Goal: Task Accomplishment & Management: Complete application form

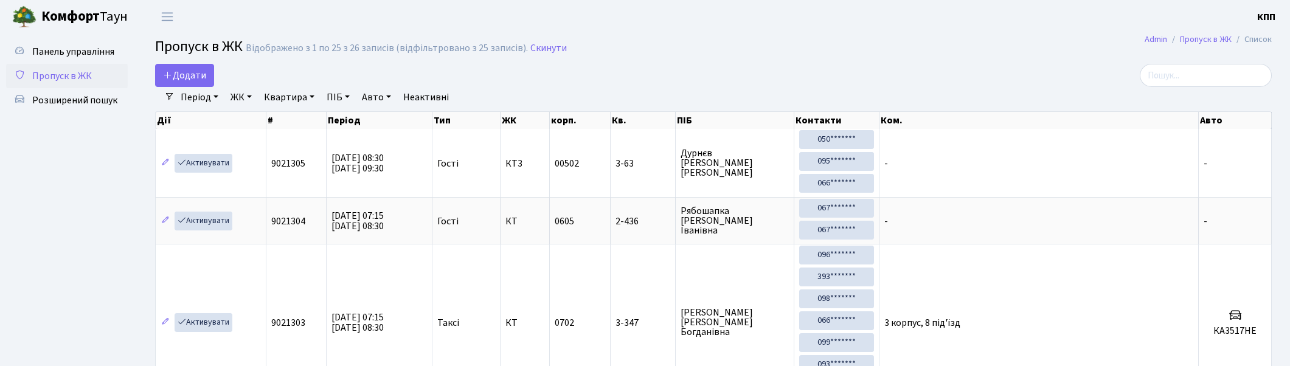
select select "25"
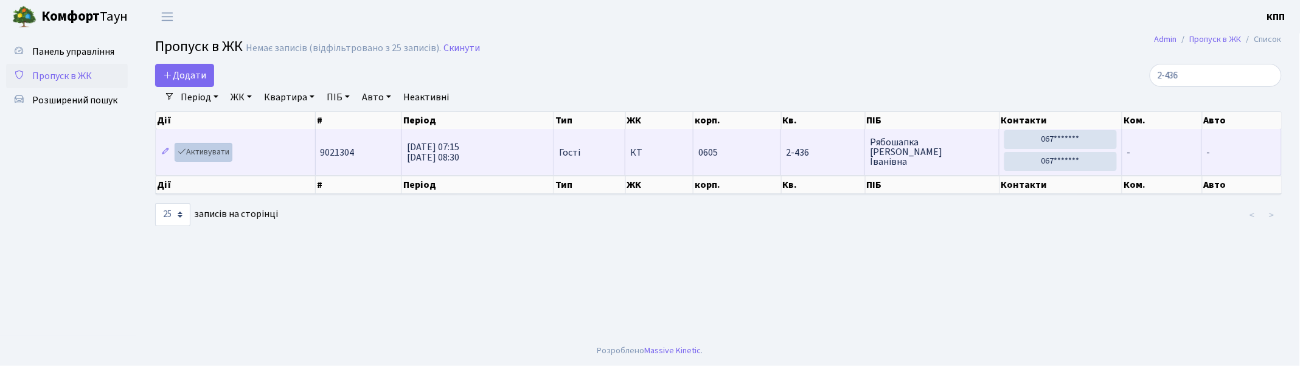
type input "2-436"
click at [210, 150] on link "Активувати" at bounding box center [204, 152] width 58 height 19
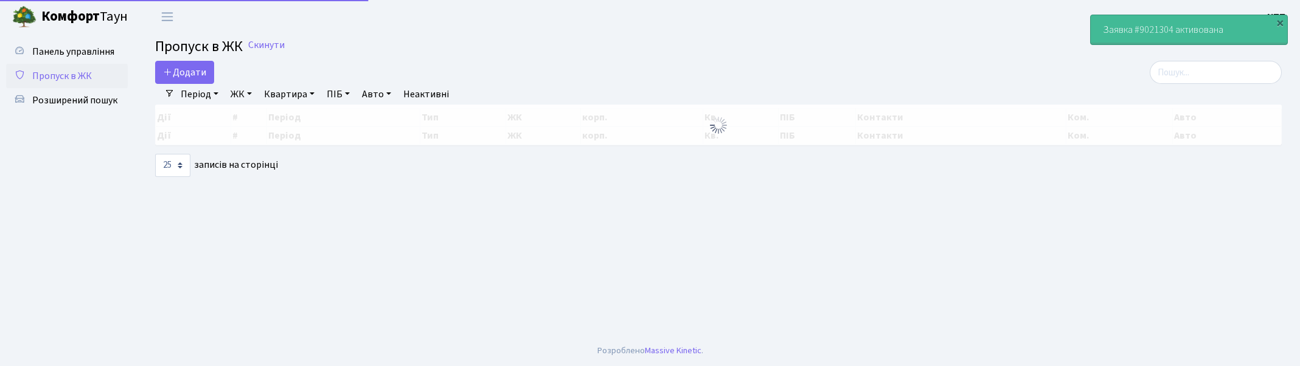
select select "25"
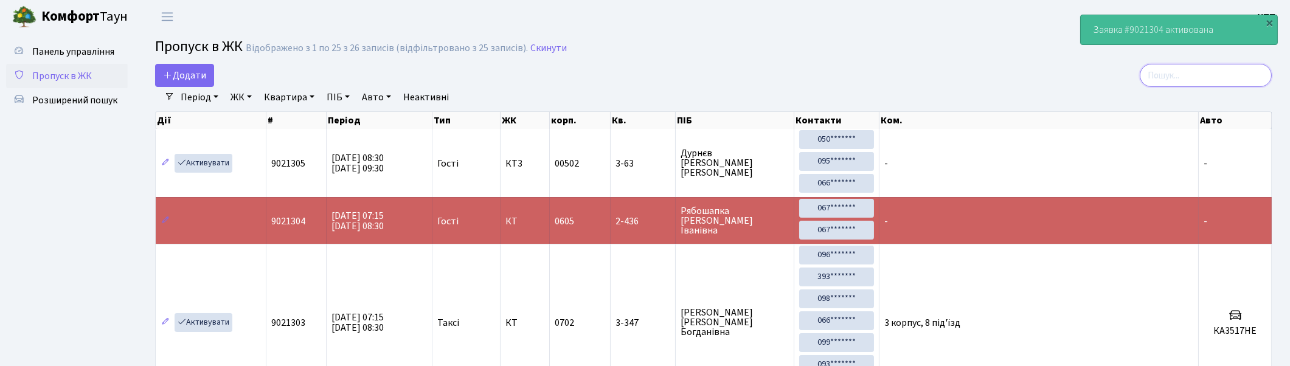
click at [1219, 76] on input "search" at bounding box center [1206, 75] width 132 height 23
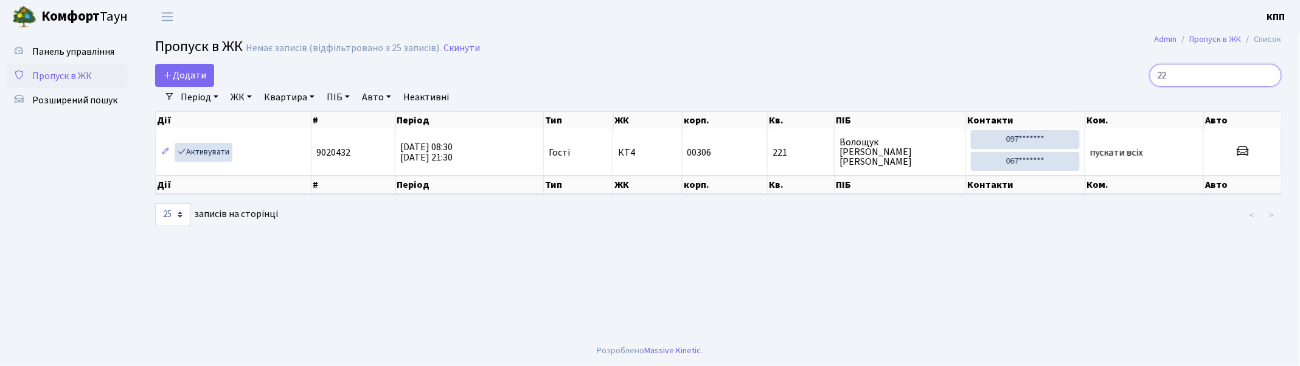
type input "2"
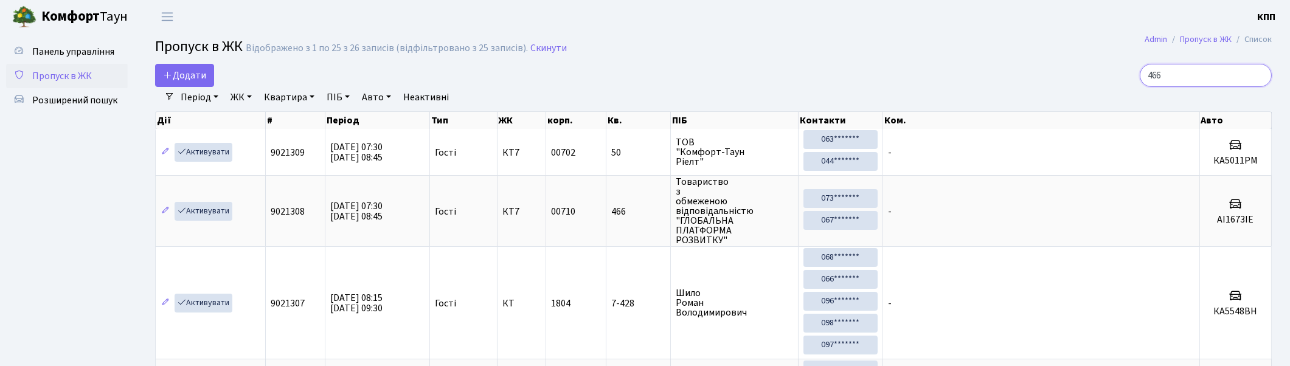
type input "4661"
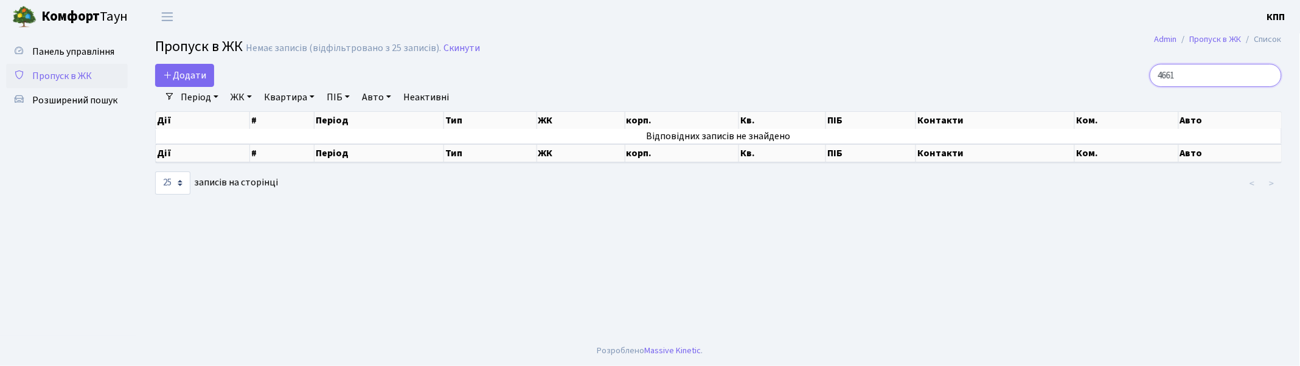
click at [1270, 75] on input "4661" at bounding box center [1216, 75] width 132 height 23
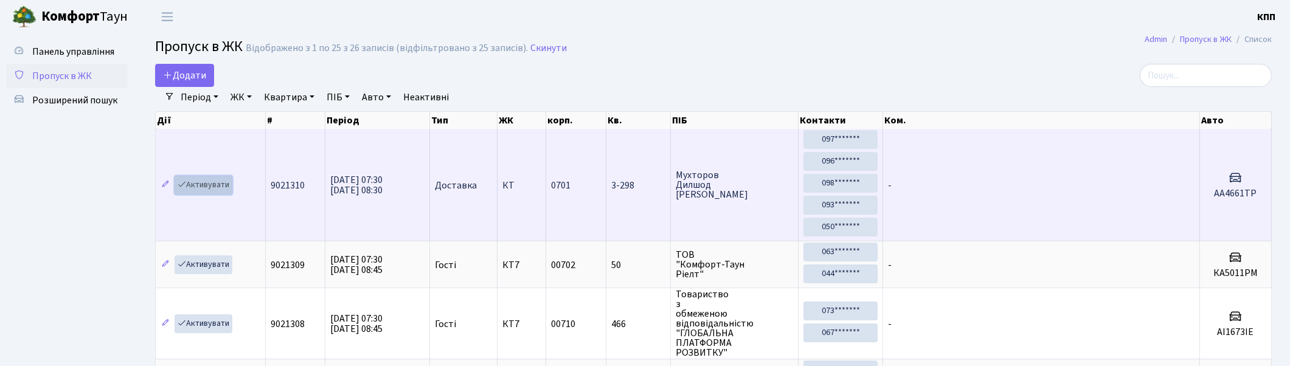
click at [209, 184] on link "Активувати" at bounding box center [204, 185] width 58 height 19
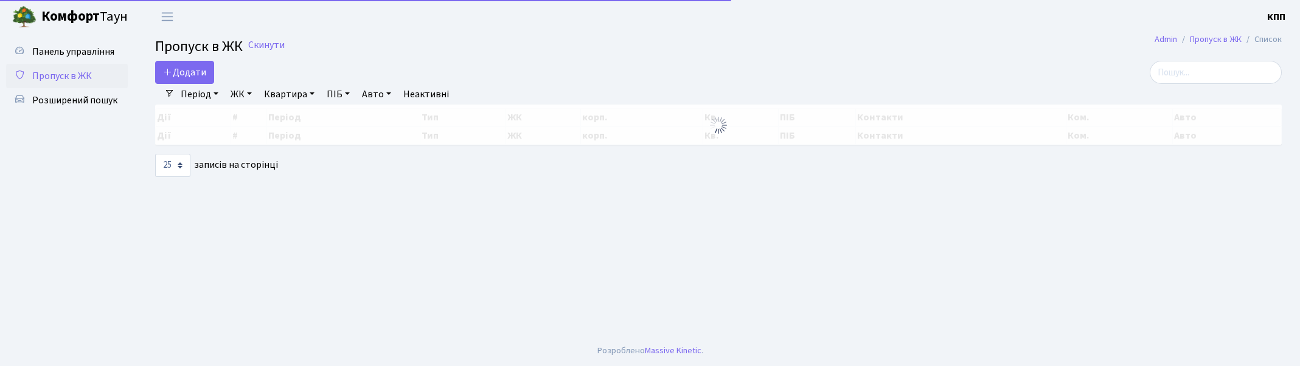
select select "25"
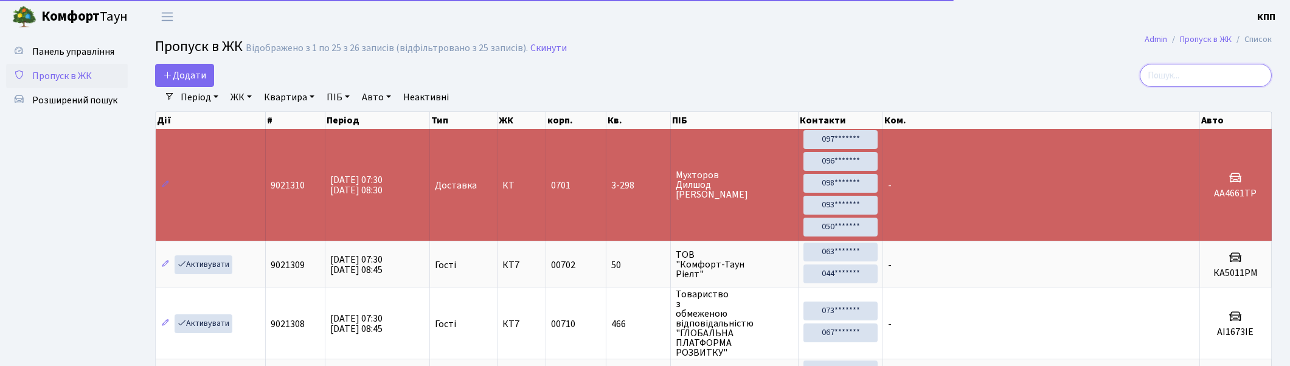
click at [1239, 69] on input "search" at bounding box center [1206, 75] width 132 height 23
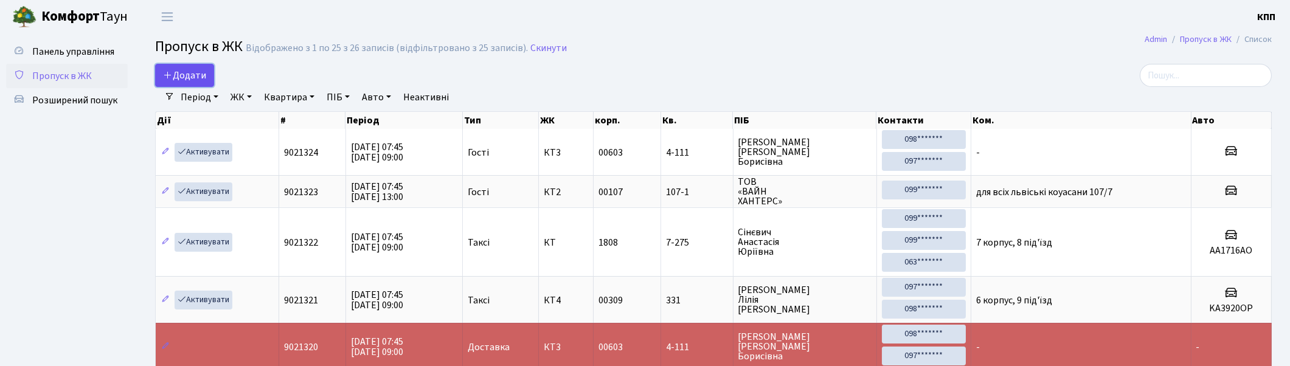
click at [156, 77] on link "Додати" at bounding box center [184, 75] width 59 height 23
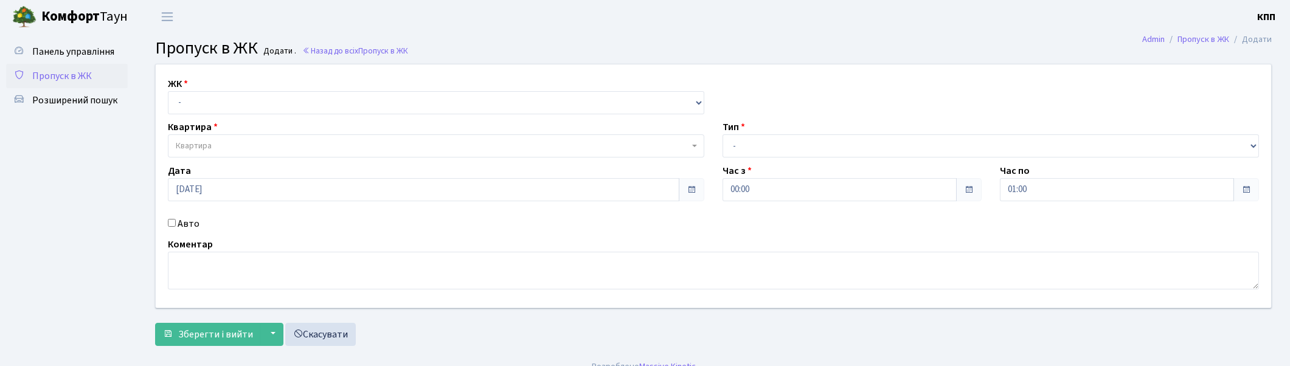
click at [169, 222] on input "Авто" at bounding box center [172, 223] width 8 height 8
checkbox input "true"
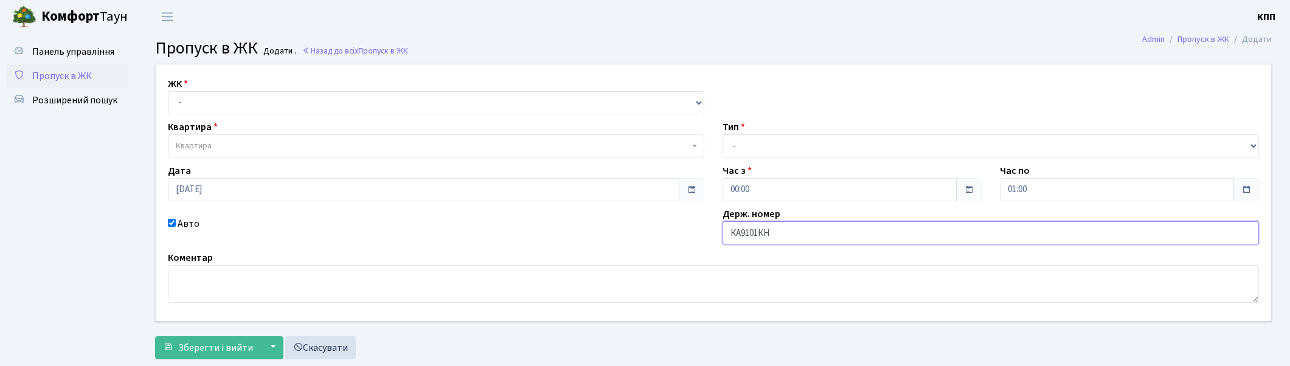
type input "КА9101КН"
click at [776, 144] on select "- Доставка Таксі Гості Сервіс" at bounding box center [991, 145] width 537 height 23
select select "2"
click at [723, 134] on select "- Доставка Таксі Гості Сервіс" at bounding box center [991, 145] width 537 height 23
click at [223, 98] on select "- КТ, вул. Регенераторна, 4 КТ2, просп. Соборності, 17 КТ3, вул. Березнева, 16 …" at bounding box center [436, 102] width 537 height 23
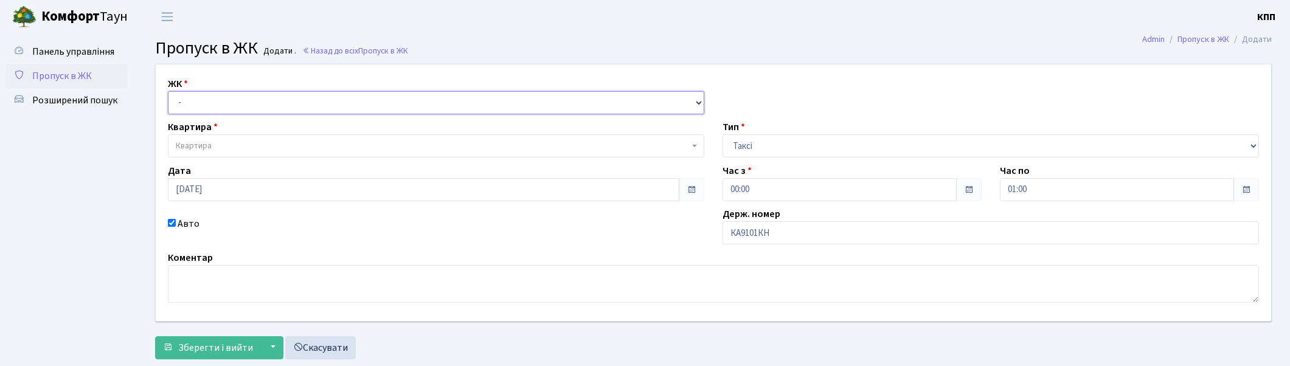
select select "271"
click at [168, 91] on select "- КТ, вул. Регенераторна, 4 КТ2, просп. Соборності, 17 КТ3, вул. Березнева, 16 …" at bounding box center [436, 102] width 537 height 23
select select
click at [220, 144] on span "Квартира" at bounding box center [432, 146] width 513 height 12
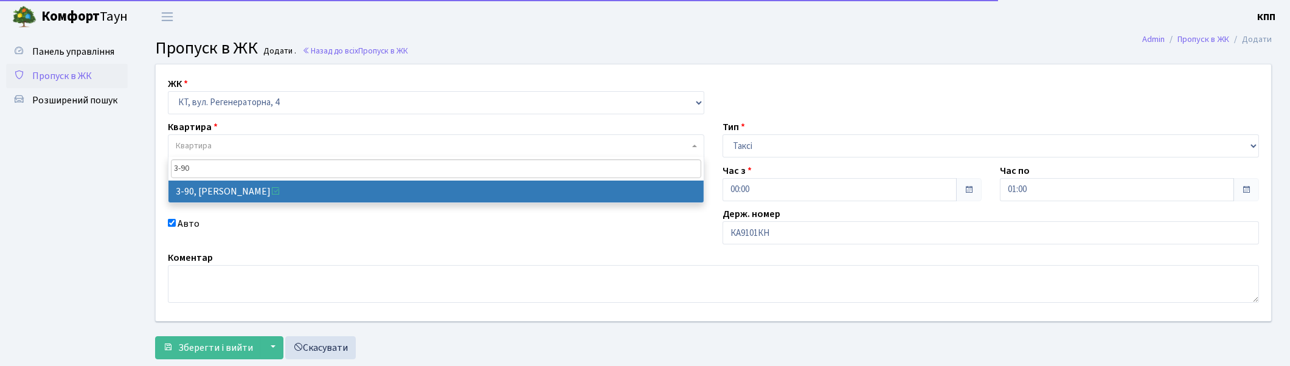
type input "3-90"
select select "899"
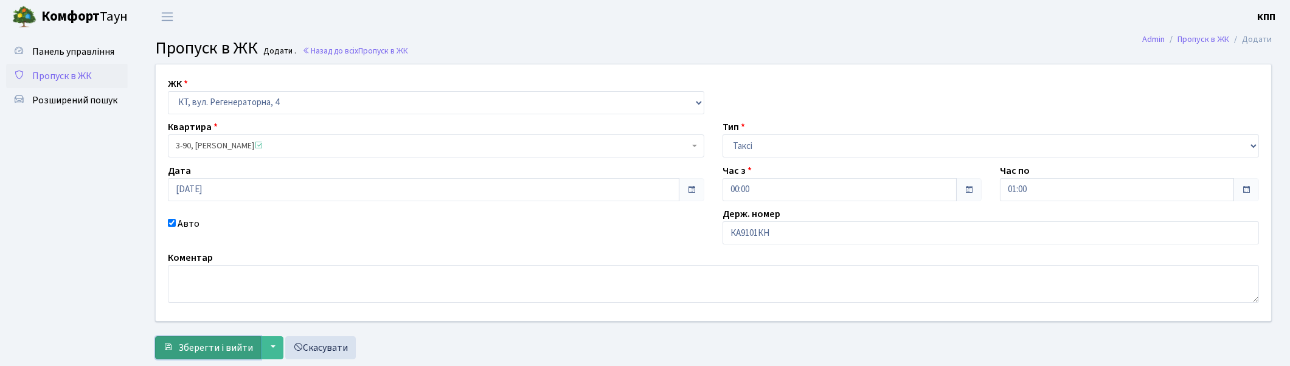
click at [186, 352] on span "Зберегти і вийти" at bounding box center [215, 347] width 75 height 13
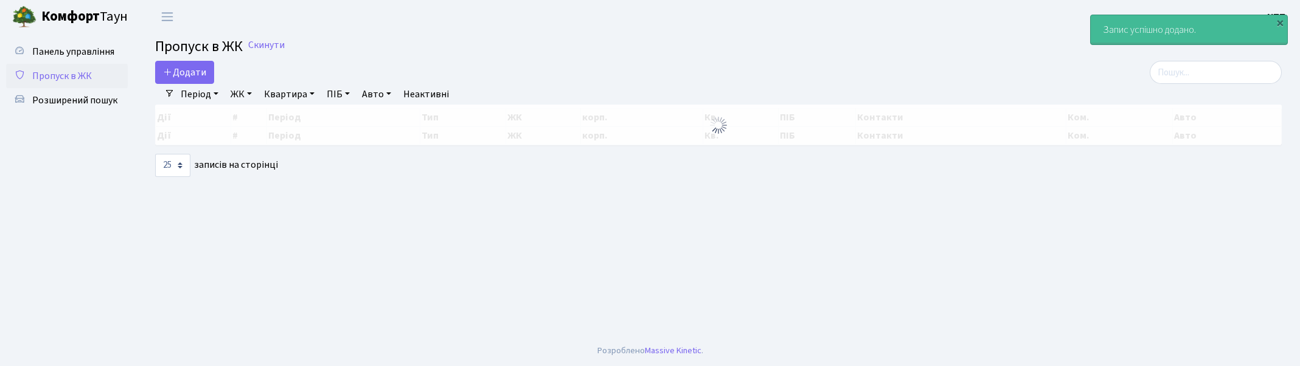
select select "25"
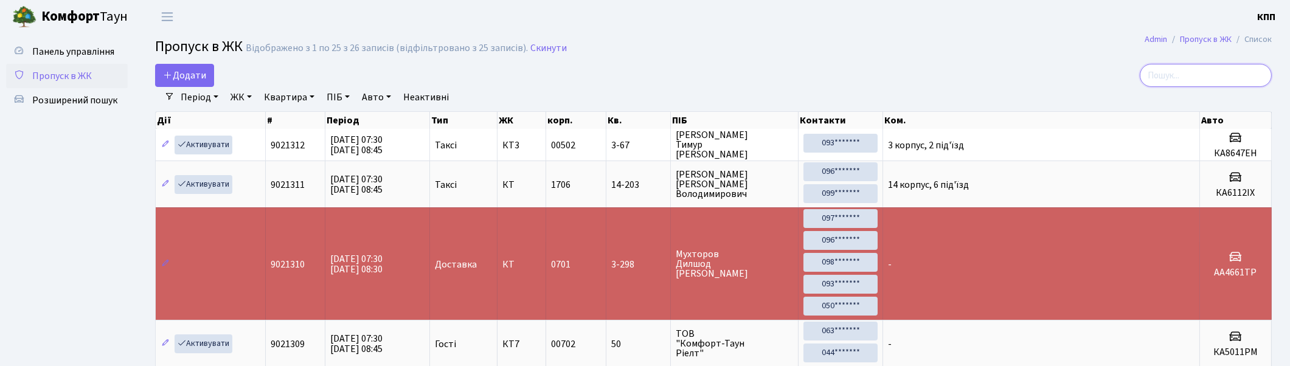
click at [1247, 78] on input "search" at bounding box center [1206, 75] width 132 height 23
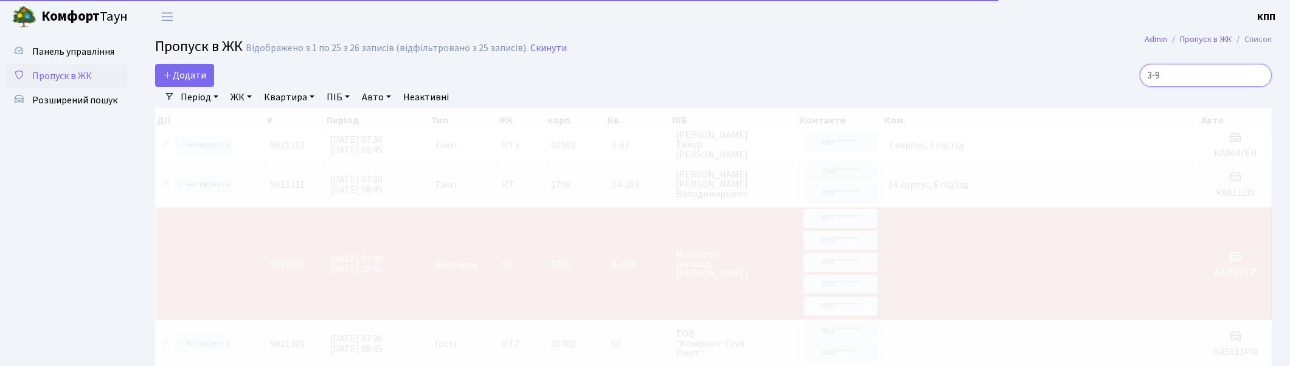
type input "3-90"
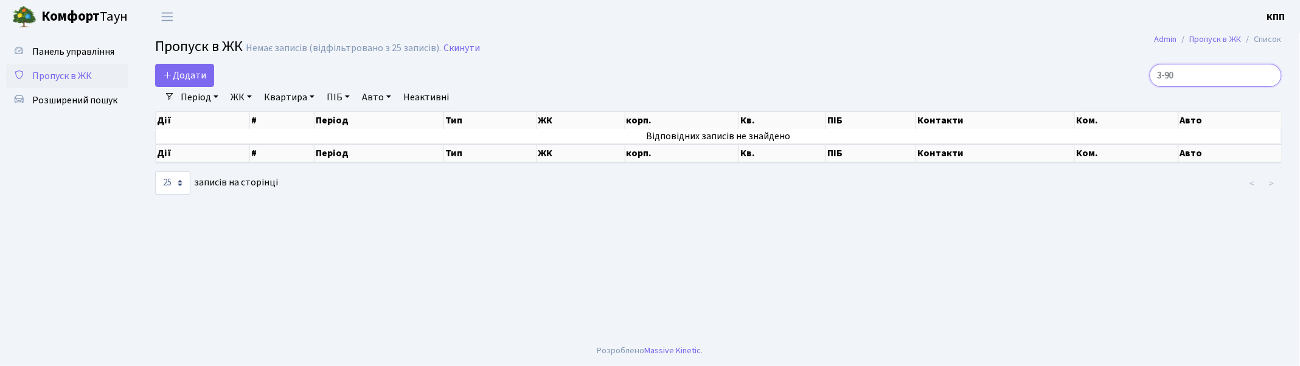
click at [1269, 74] on input "3-90" at bounding box center [1216, 75] width 132 height 23
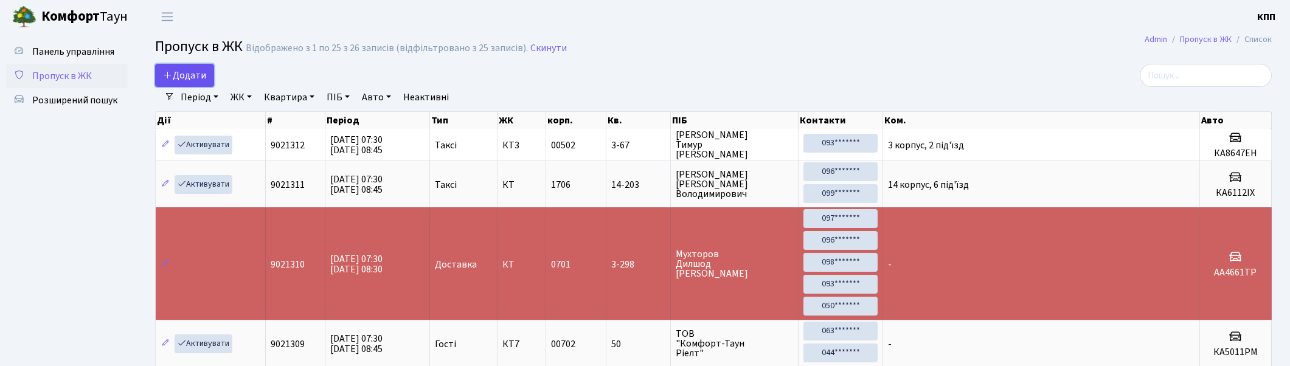
click at [190, 75] on span "Додати" at bounding box center [184, 75] width 43 height 13
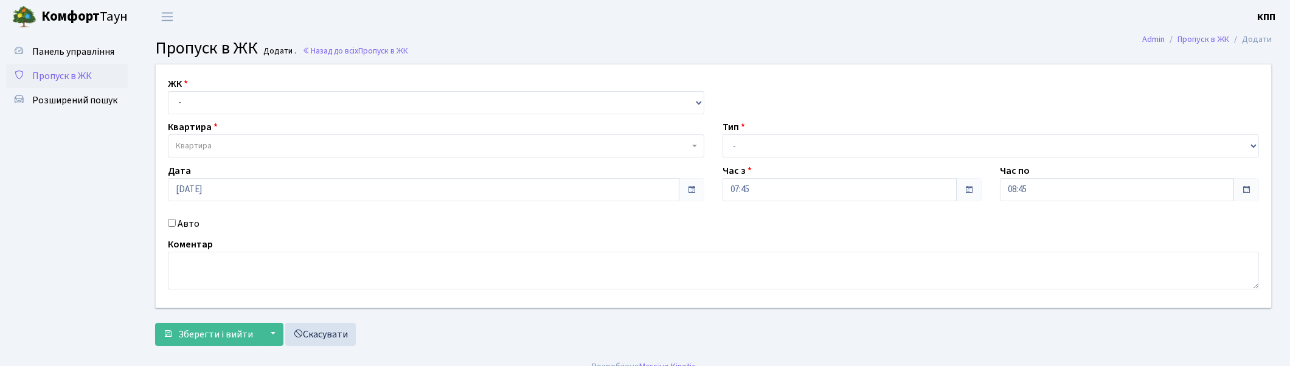
click at [170, 223] on input "Авто" at bounding box center [172, 223] width 8 height 8
checkbox input "true"
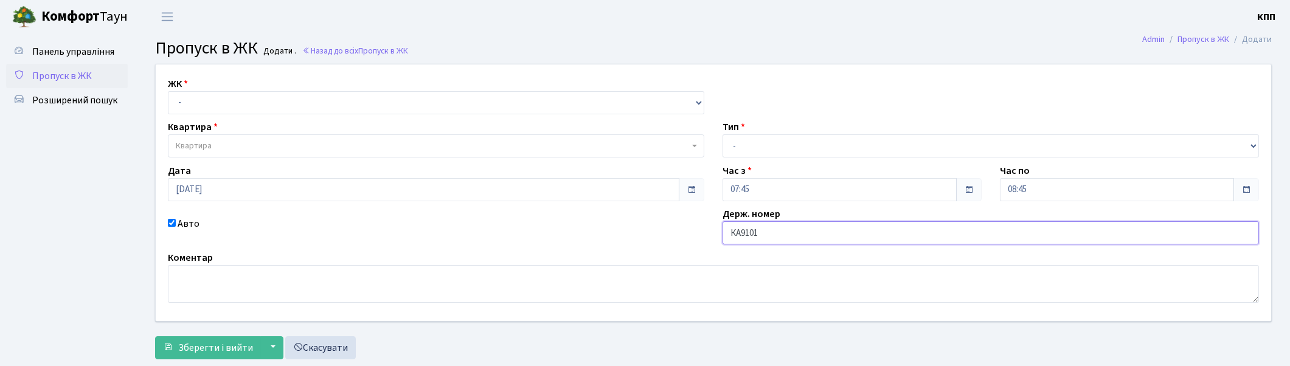
type input "КА9101КН"
click at [745, 146] on select "- Доставка Таксі Гості Сервіс" at bounding box center [991, 145] width 537 height 23
select select "2"
click at [723, 134] on select "- Доставка Таксі Гості Сервіс" at bounding box center [991, 145] width 537 height 23
click at [200, 100] on select "- КТ, вул. Регенераторна, 4 КТ2, просп. Соборності, 17 КТ3, вул. Березнева, 16 …" at bounding box center [436, 102] width 537 height 23
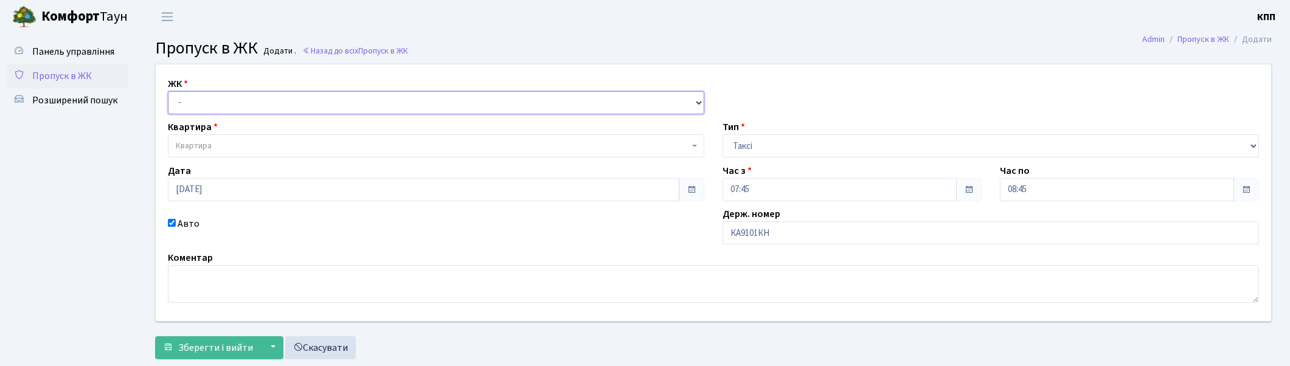
select select "271"
click at [168, 91] on select "- КТ, вул. Регенераторна, 4 КТ2, просп. Соборності, 17 КТ3, вул. Березнева, 16 …" at bounding box center [436, 102] width 537 height 23
select select
click at [216, 146] on span "Квартира" at bounding box center [432, 146] width 513 height 12
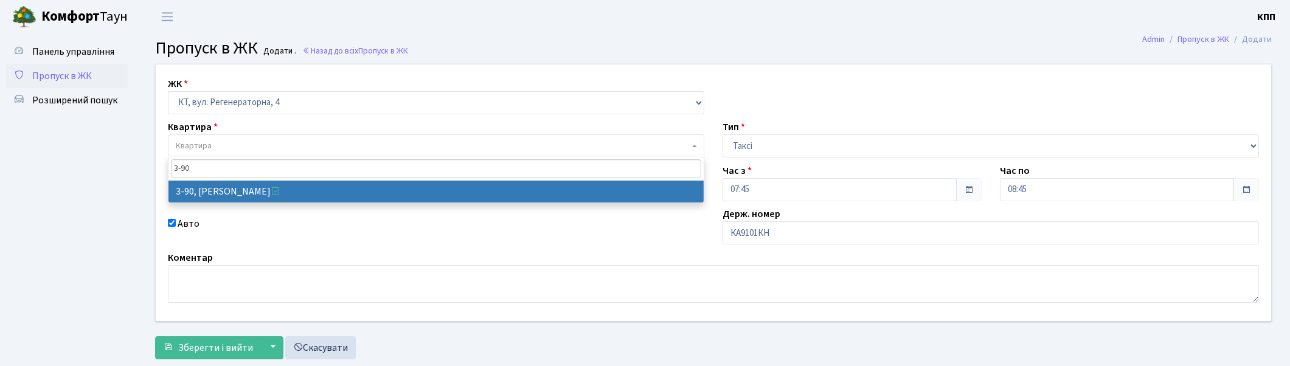
type input "3-90"
select select "899"
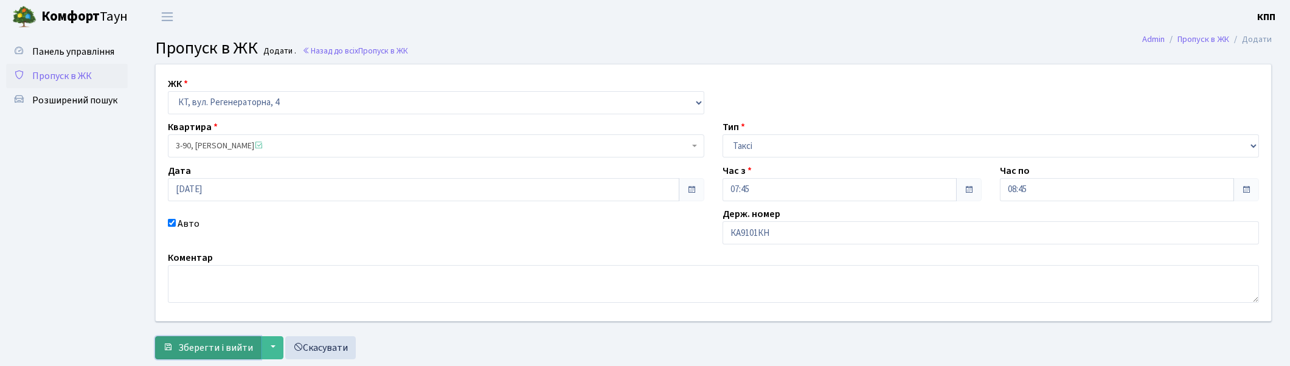
click at [198, 348] on span "Зберегти і вийти" at bounding box center [215, 347] width 75 height 13
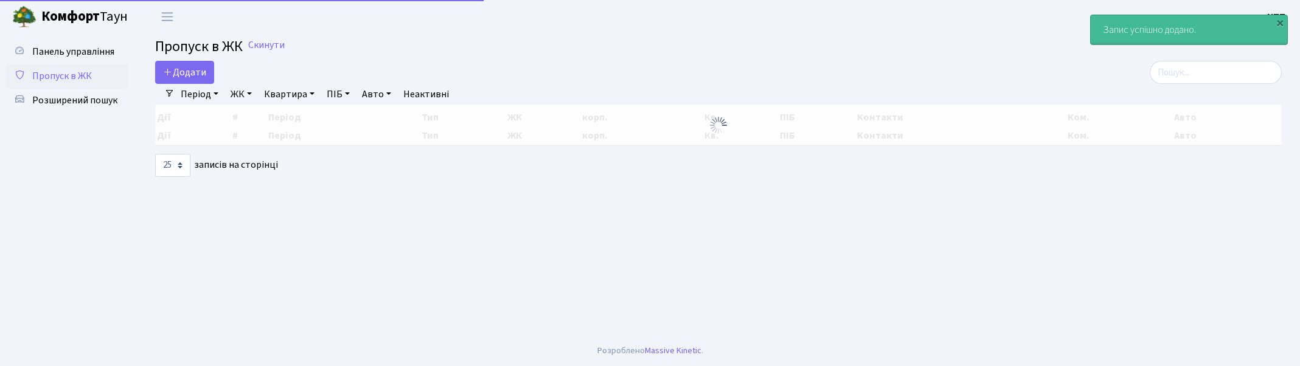
select select "25"
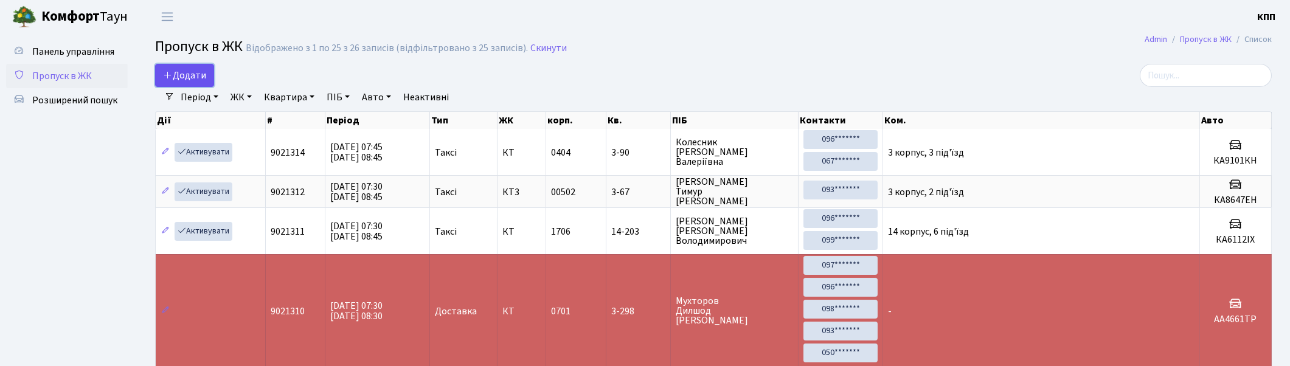
click at [195, 71] on span "Додати" at bounding box center [184, 75] width 43 height 13
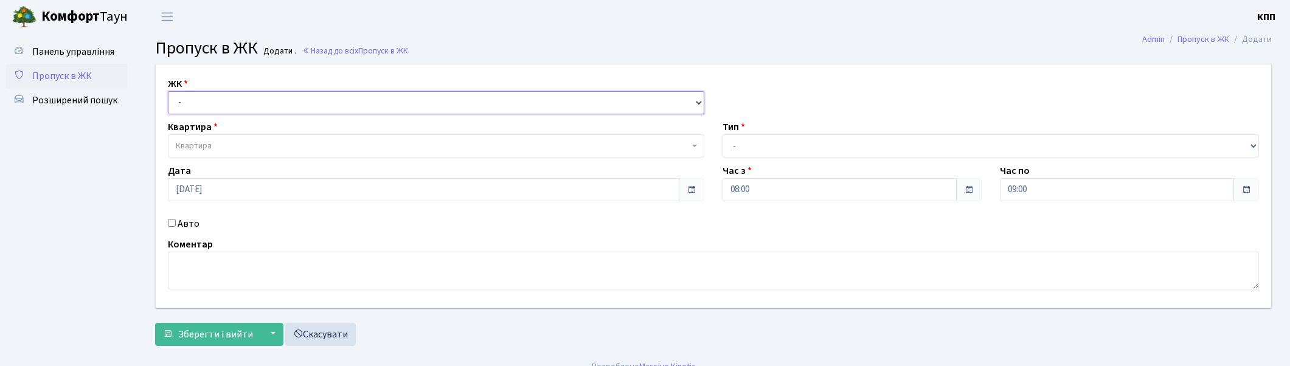
click at [230, 102] on select "- КТ, вул. Регенераторна, 4 КТ2, просп. [STREET_ADDRESS] [STREET_ADDRESS] [PERS…" at bounding box center [436, 102] width 537 height 23
select select "271"
click at [168, 91] on select "- КТ, вул. Регенераторна, 4 КТ2, просп. [STREET_ADDRESS] [STREET_ADDRESS] [PERS…" at bounding box center [436, 102] width 537 height 23
select select
click at [226, 141] on span "Квартира" at bounding box center [432, 146] width 513 height 12
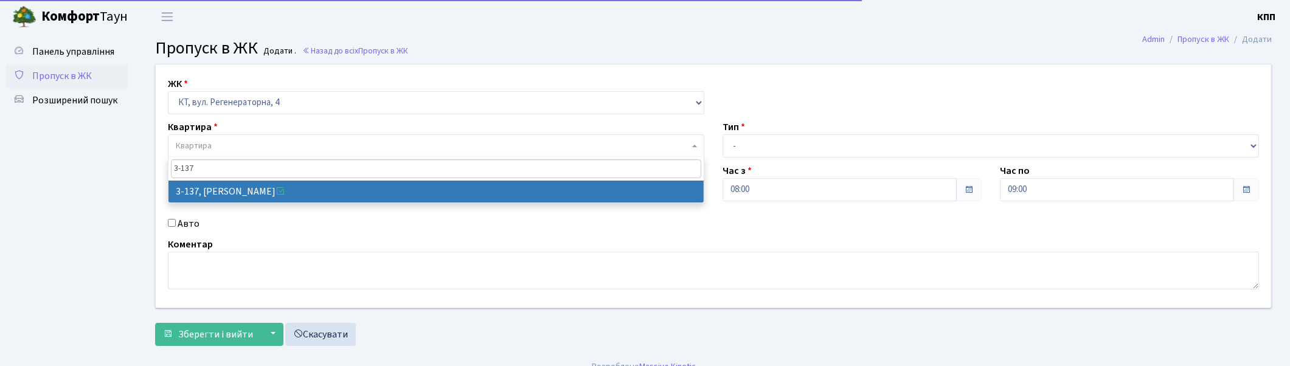
type input "3-137"
select select "946"
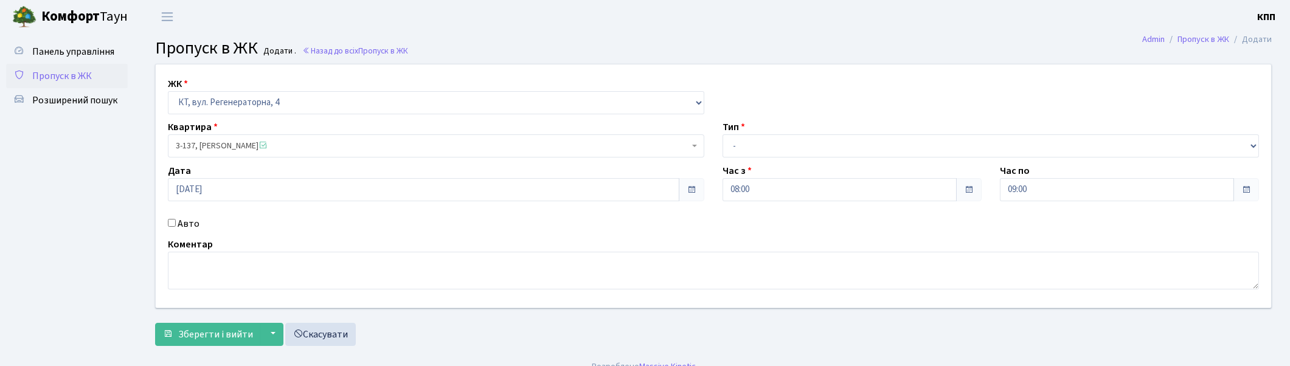
click at [173, 223] on input "Авто" at bounding box center [172, 223] width 8 height 8
checkbox input "true"
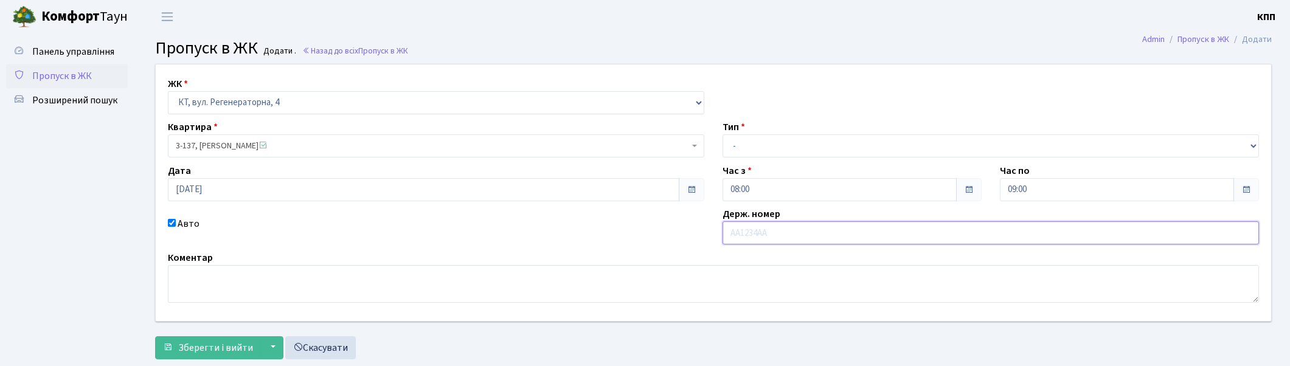
drag, startPoint x: 743, startPoint y: 230, endPoint x: 725, endPoint y: 215, distance: 24.2
click at [743, 230] on input "text" at bounding box center [991, 232] width 537 height 23
type input "ВЕ4401ЕО"
click at [758, 152] on select "- Доставка Таксі Гості Сервіс" at bounding box center [991, 145] width 537 height 23
select select "3"
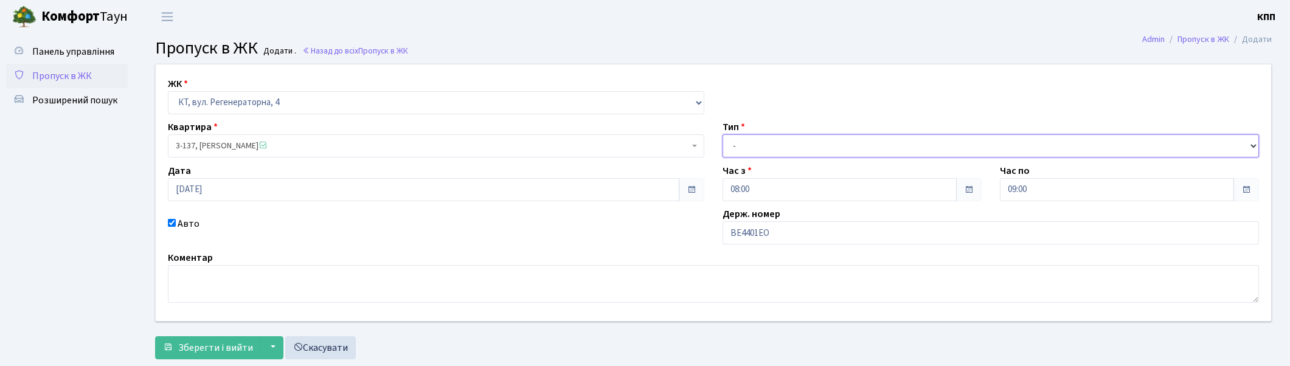
click at [723, 134] on select "- Доставка Таксі Гості Сервіс" at bounding box center [991, 145] width 537 height 23
click at [198, 350] on span "Зберегти і вийти" at bounding box center [215, 347] width 75 height 13
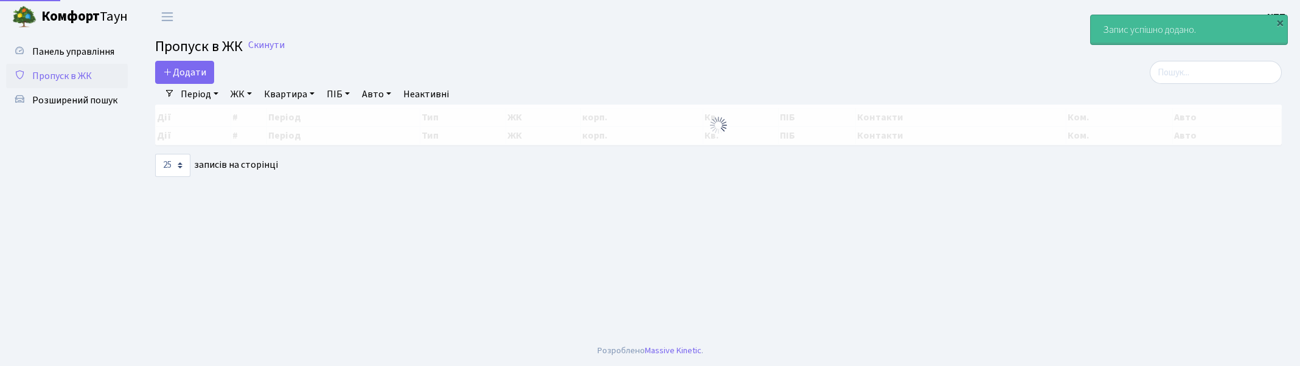
select select "25"
